Goal: Task Accomplishment & Management: Manage account settings

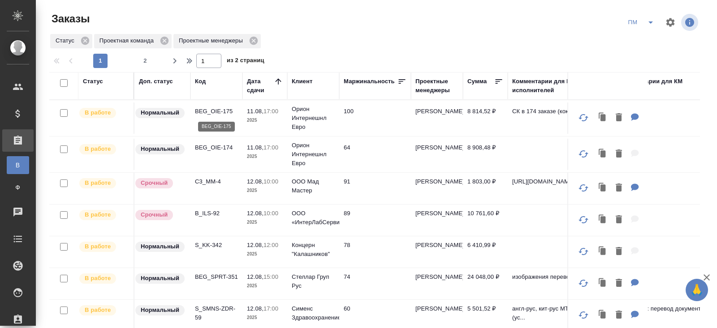
click at [206, 112] on p "BEG_OIE-175" at bounding box center [216, 111] width 43 height 9
click at [651, 25] on icon "split button" at bounding box center [650, 22] width 11 height 11
click at [646, 39] on li "В работу!" at bounding box center [641, 40] width 45 height 14
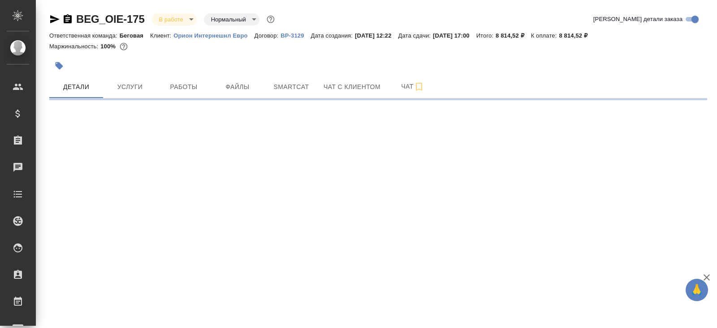
select select "RU"
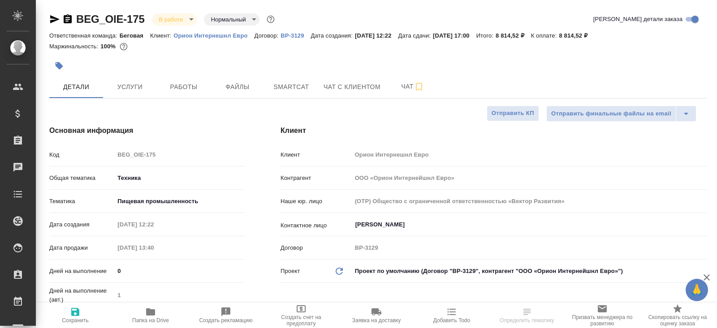
type textarea "x"
click at [148, 316] on icon "button" at bounding box center [150, 312] width 11 height 11
type textarea "x"
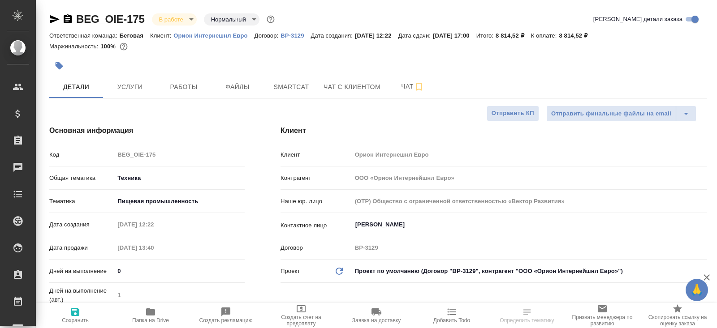
type textarea "x"
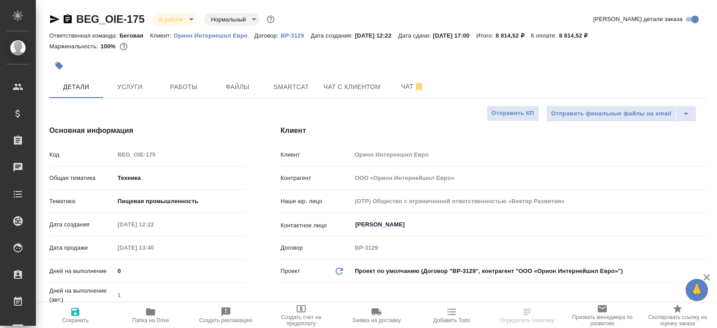
type textarea "x"
select select "RU"
type textarea "x"
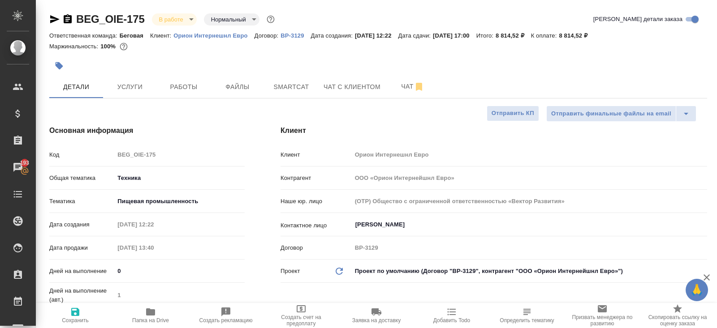
type textarea "x"
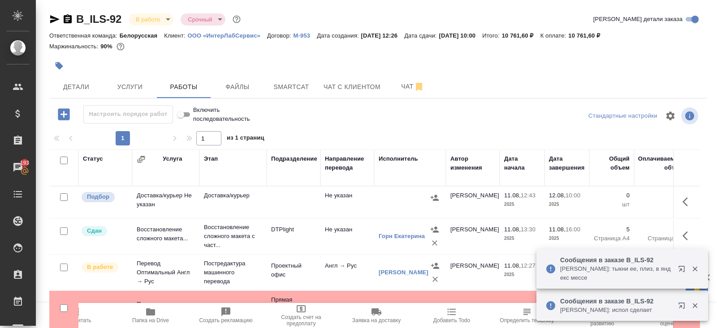
scroll to position [56, 0]
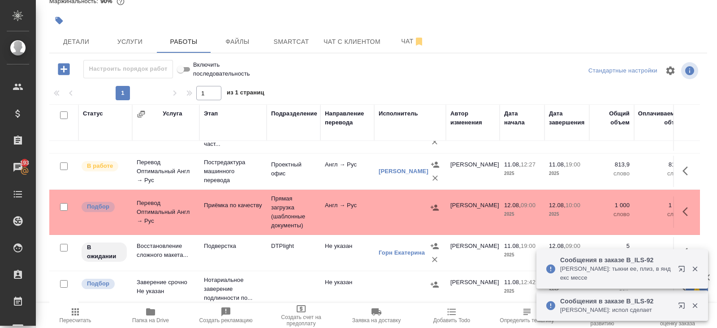
click at [148, 317] on icon "button" at bounding box center [150, 312] width 11 height 11
click at [684, 247] on icon "button" at bounding box center [687, 252] width 11 height 11
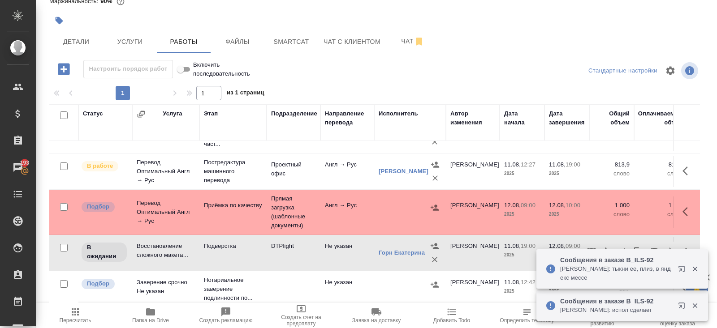
click at [624, 249] on div "Сообщения в заказе B_ILS-92 Оксютович Ирина: тыкни ее, плиз, в яндекс мессе" at bounding box center [622, 269] width 172 height 41
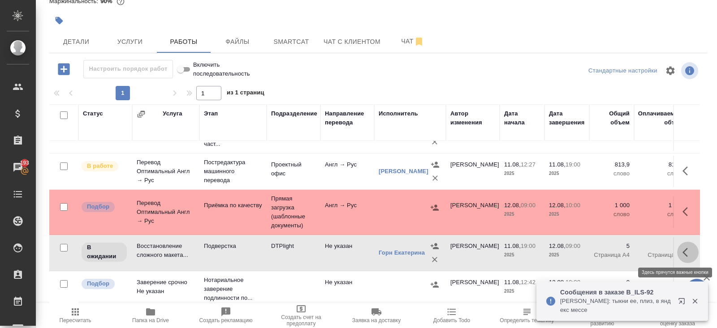
click at [688, 253] on icon "button" at bounding box center [687, 252] width 11 height 11
click at [626, 253] on icon "button" at bounding box center [621, 252] width 11 height 11
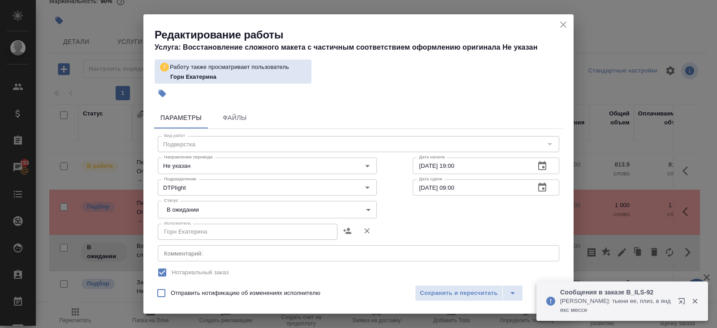
click at [205, 254] on textarea at bounding box center [358, 253] width 389 height 7
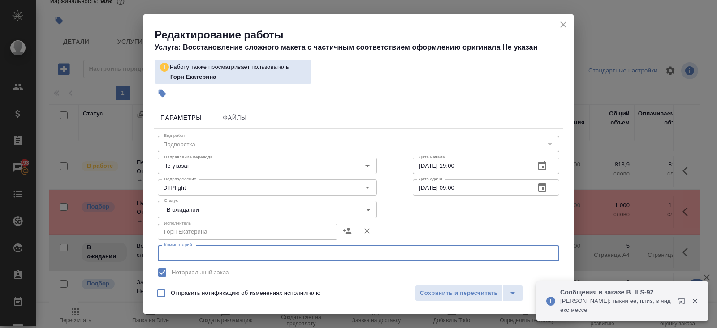
paste textarea "[URL][DOMAIN_NAME]"
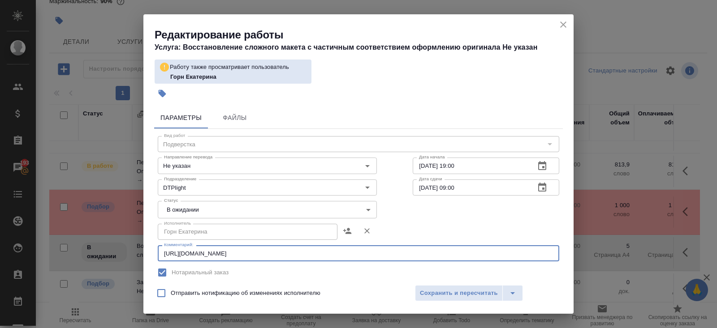
type textarea "[URL][DOMAIN_NAME]"
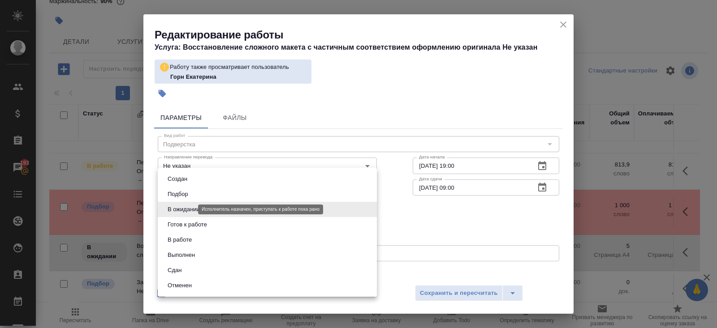
click at [185, 208] on body "🙏 .cls-1 fill:#fff; AWATERA Belyakova Yulia Клиенты Спецификации Заказы 193 Чат…" at bounding box center [358, 164] width 717 height 328
click at [185, 223] on button "Готов к работе" at bounding box center [187, 225] width 45 height 10
type input "readyForWork"
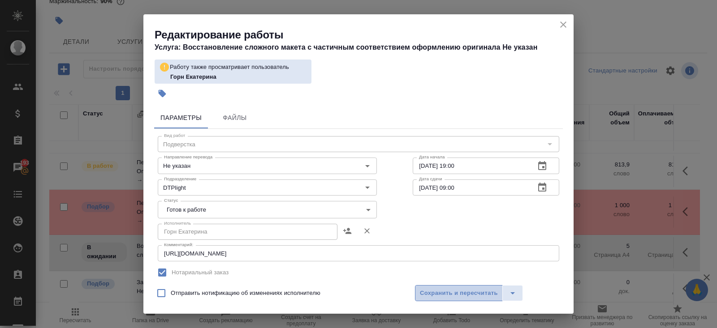
click at [455, 296] on span "Сохранить и пересчитать" at bounding box center [459, 293] width 78 height 10
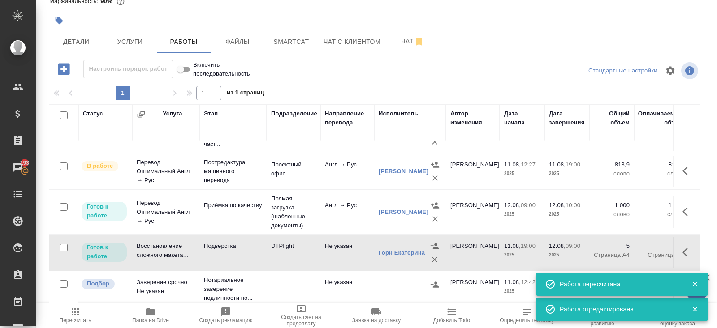
click at [371, 117] on td "Не указан" at bounding box center [347, 101] width 54 height 31
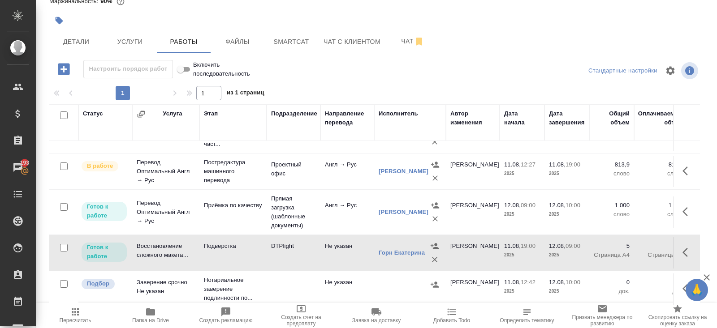
click at [137, 317] on span "Папка на Drive" at bounding box center [150, 315] width 64 height 17
click at [681, 212] on button "button" at bounding box center [687, 211] width 21 height 21
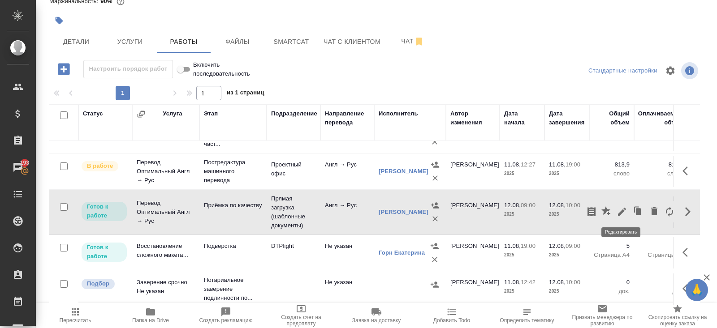
click at [617, 211] on icon "button" at bounding box center [621, 211] width 11 height 11
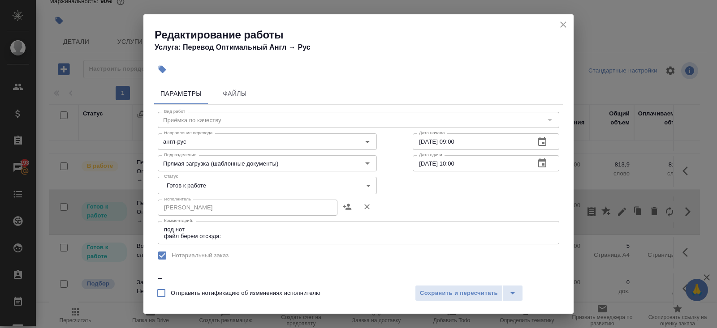
click at [230, 238] on textarea "под нот файл берем отсюда:" at bounding box center [358, 233] width 389 height 14
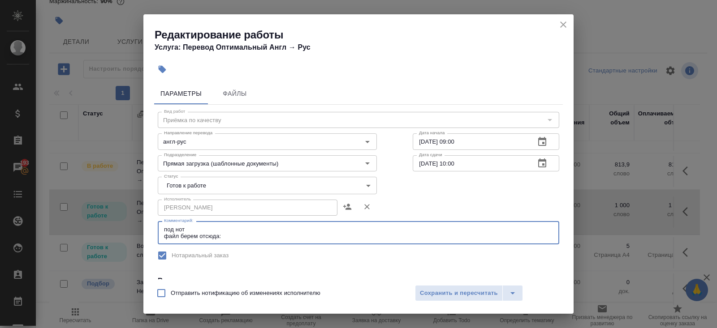
paste textarea "https://drive.awatera.com/s/HRYECbDMtacFKRW"
type textarea "под нот файл берем отсюда: https://drive.awatera.com/s/HRYECbDMtacFKRW"
click at [194, 183] on body "🙏 .cls-1 fill:#fff; AWATERA Belyakova Yulia Клиенты Спецификации Заказы 193 Чат…" at bounding box center [358, 164] width 717 height 328
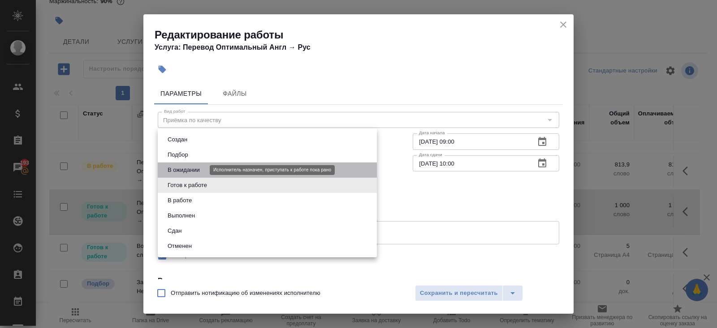
click at [190, 171] on button "В ожидании" at bounding box center [184, 170] width 38 height 10
type input "pending"
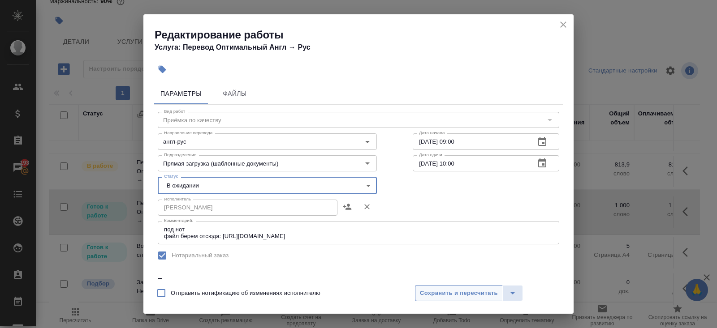
click at [433, 297] on span "Сохранить и пересчитать" at bounding box center [459, 293] width 78 height 10
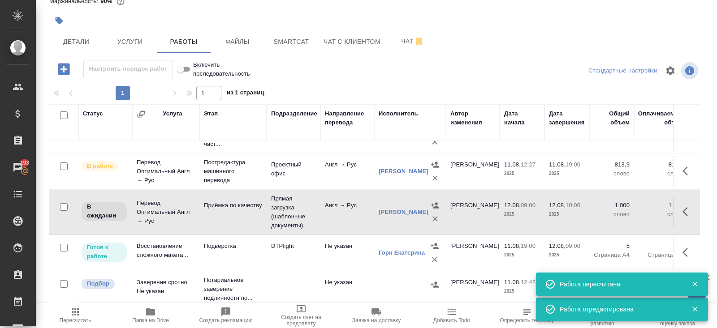
click at [377, 117] on td "Горн Екатерина" at bounding box center [410, 101] width 72 height 31
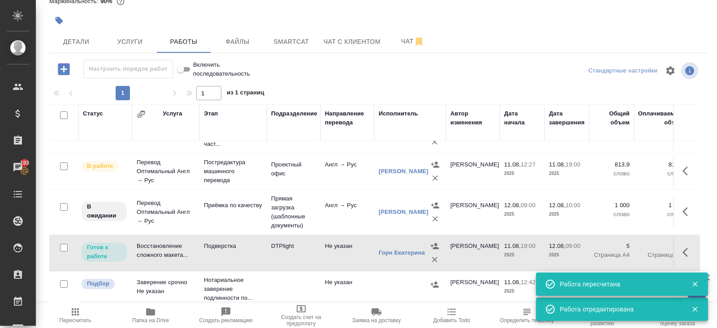
click at [686, 207] on icon "button" at bounding box center [684, 211] width 5 height 9
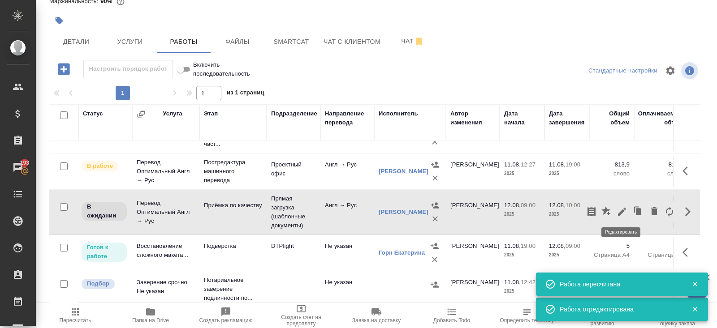
click at [625, 210] on icon "button" at bounding box center [621, 211] width 11 height 11
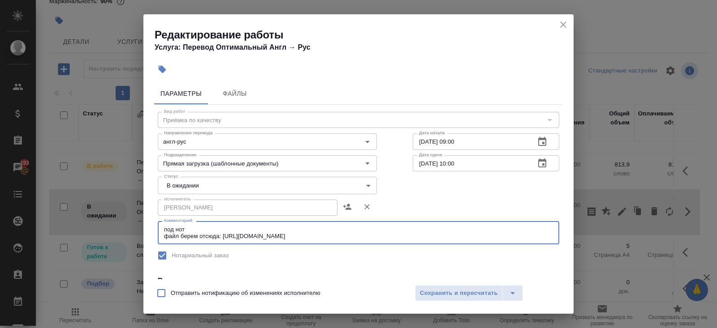
drag, startPoint x: 360, startPoint y: 236, endPoint x: 223, endPoint y: 237, distance: 136.6
click at [223, 237] on textarea "под нот файл берем отсюда: https://drive.awatera.com/s/HRYECbDMtacFKRW" at bounding box center [358, 233] width 389 height 14
paste textarea "BiGMdxxaK2iNd7K"
type textarea "под нот файл берем отсюда: https://drive.awatera.com/s/BiGMdxxaK2iNd7K"
click at [469, 290] on span "Сохранить и пересчитать" at bounding box center [459, 293] width 78 height 10
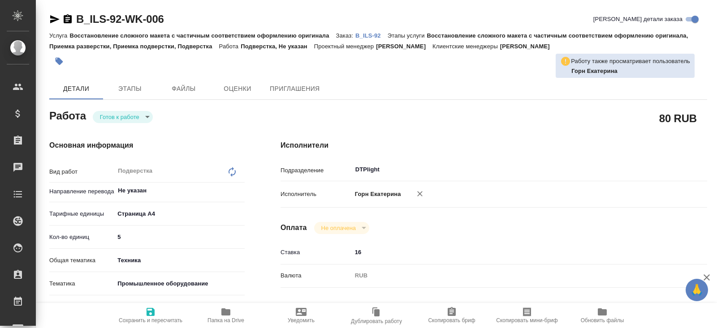
type textarea "x"
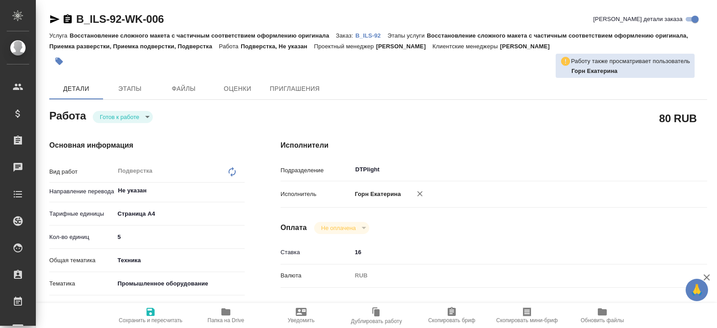
type textarea "x"
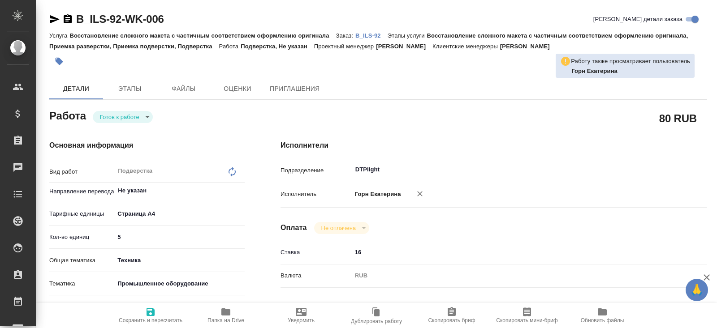
type textarea "x"
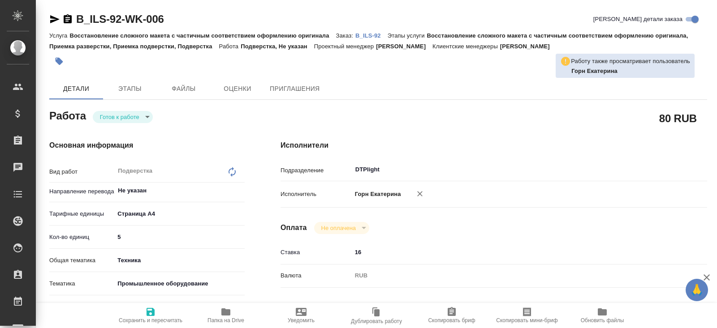
type textarea "x"
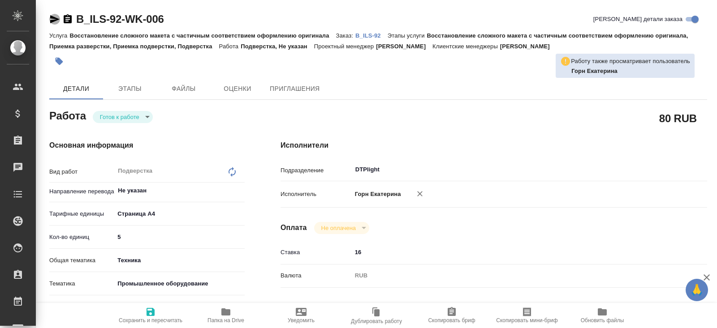
click at [55, 21] on icon "button" at bounding box center [54, 19] width 9 height 8
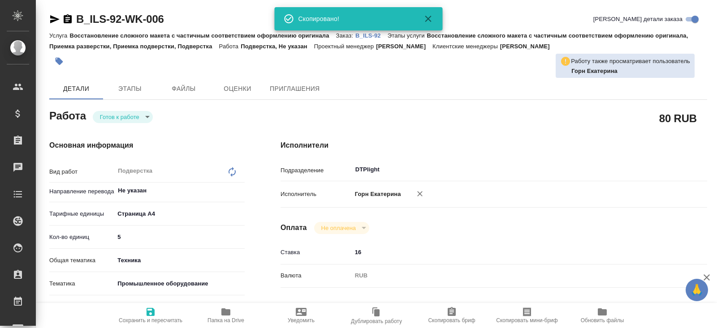
type textarea "x"
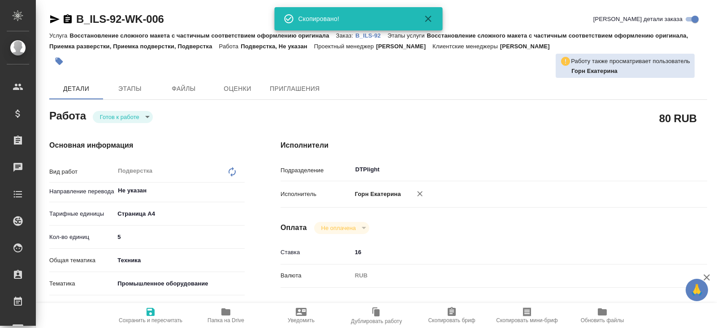
type textarea "x"
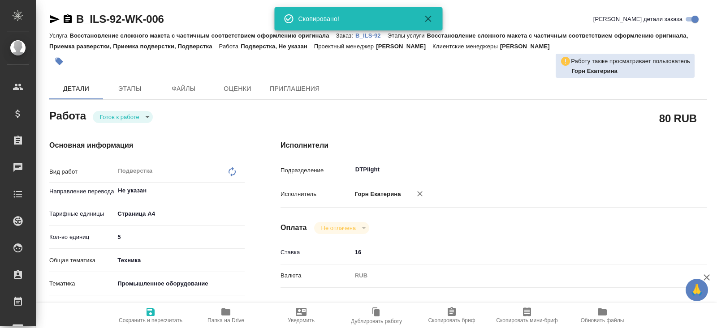
type textarea "x"
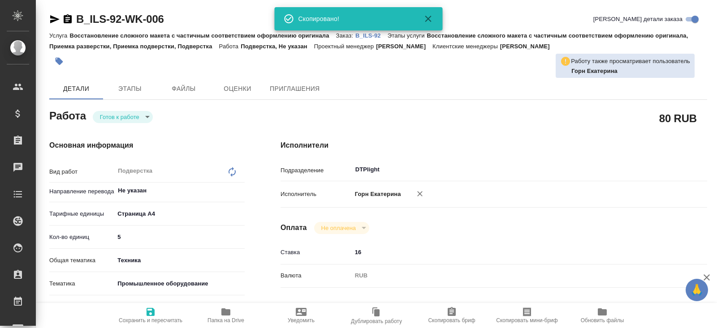
type textarea "x"
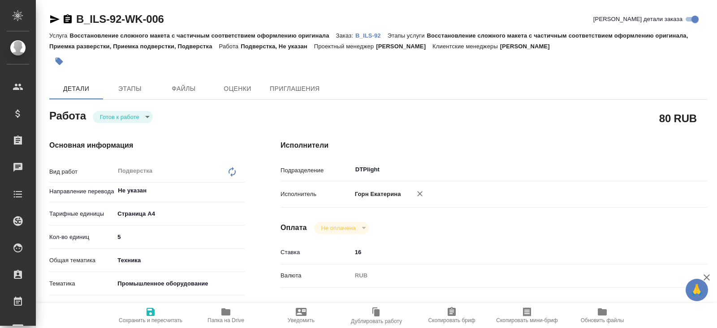
type textarea "x"
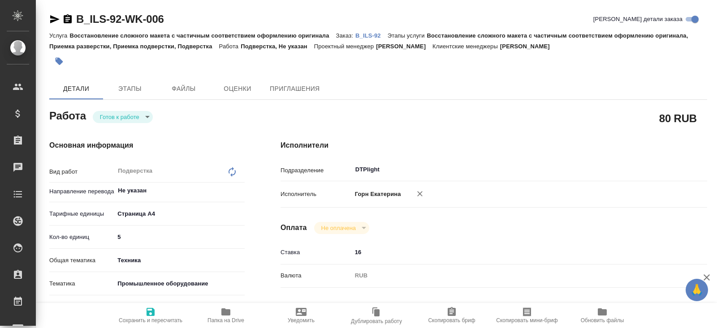
type textarea "x"
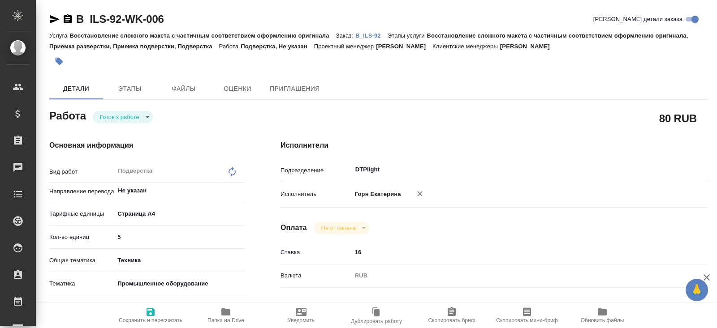
type textarea "x"
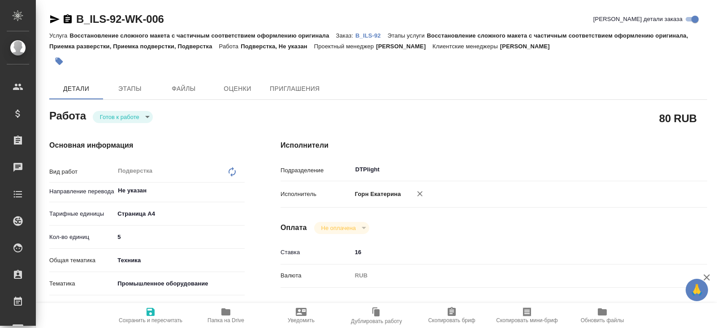
type textarea "x"
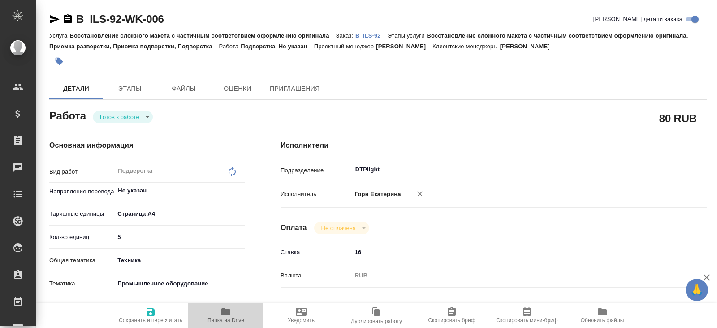
click at [227, 311] on icon "button" at bounding box center [225, 312] width 9 height 7
type textarea "x"
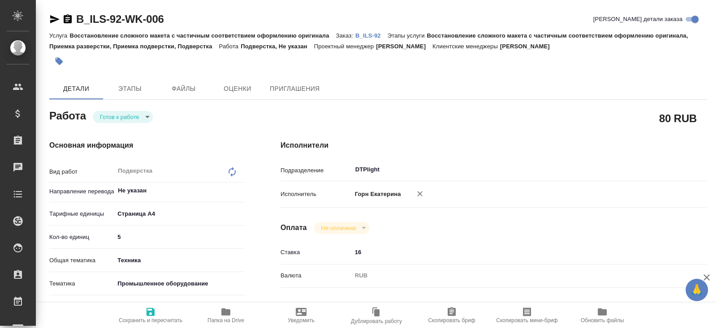
type textarea "x"
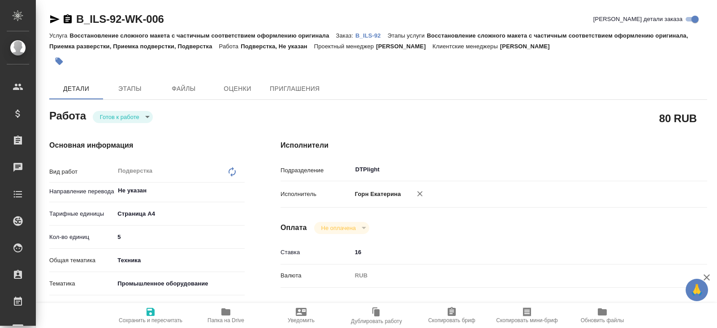
type textarea "x"
